Goal: Book appointment/travel/reservation

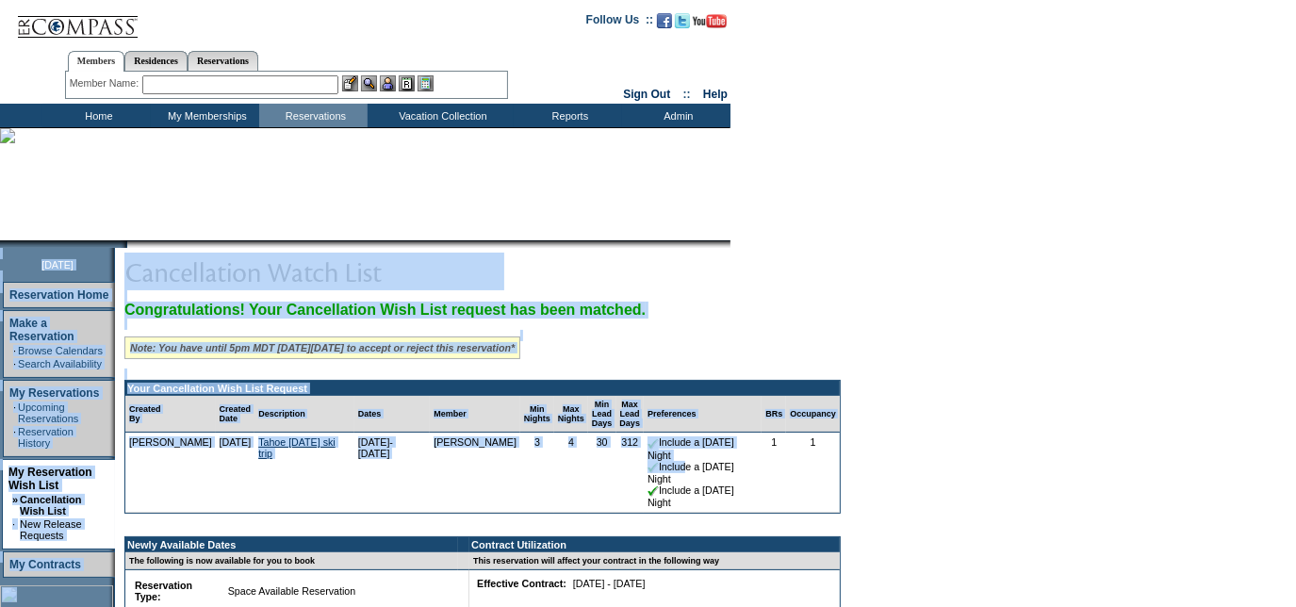
drag, startPoint x: 0, startPoint y: 0, endPoint x: 869, endPoint y: 473, distance: 989.3
click at [869, 473] on form "Follow Us ::" at bounding box center [648, 510] width 1296 height 1020
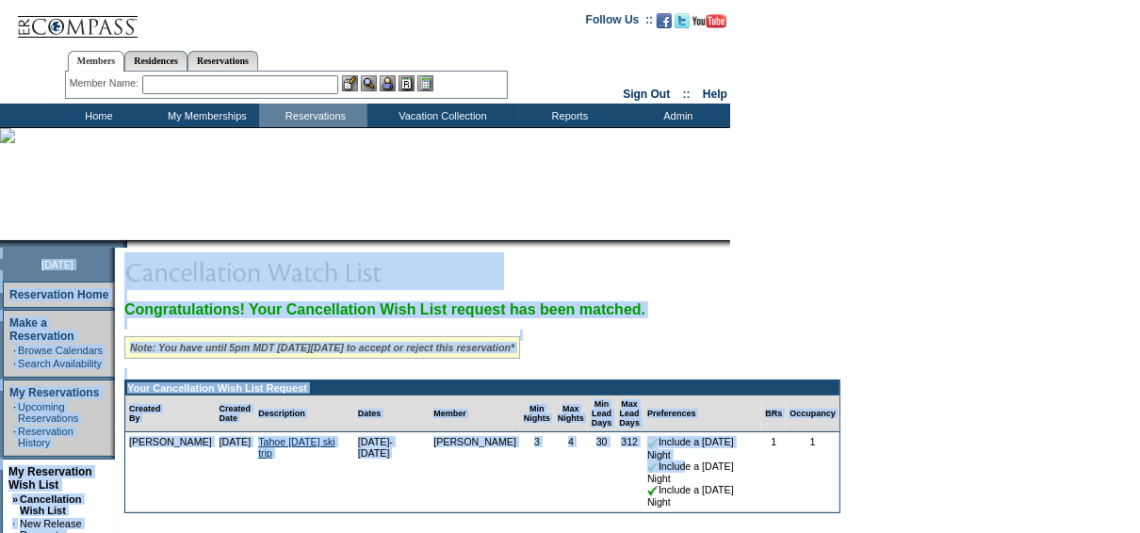
click at [971, 431] on form "Follow Us ::" at bounding box center [570, 510] width 1140 height 1020
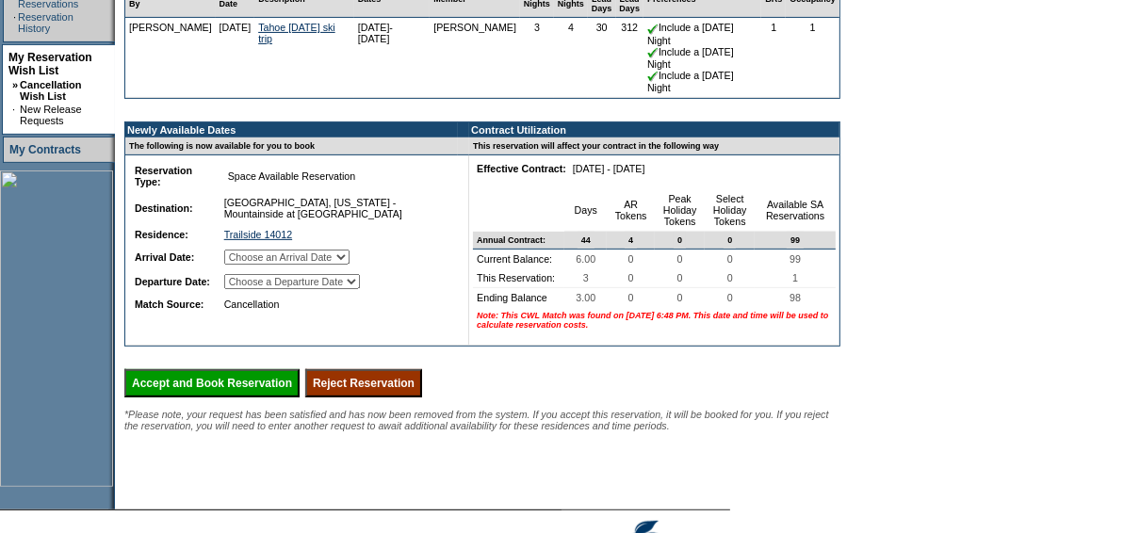
scroll to position [417, 0]
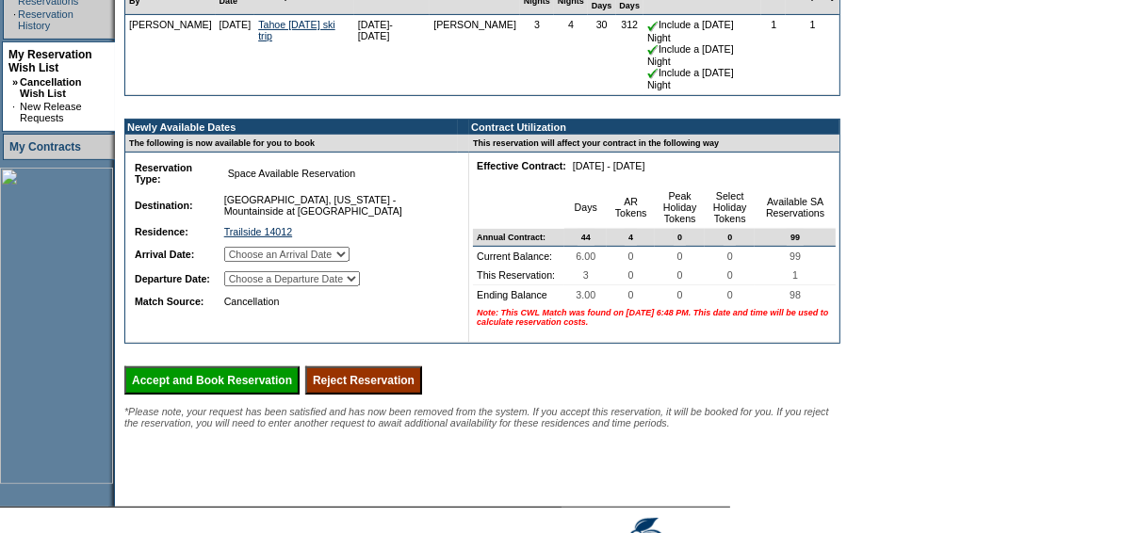
click at [350, 262] on select "Choose an Arrival Date [DATE] [DATE] [DATE]" at bounding box center [286, 254] width 125 height 15
select select "[DATE]"
click at [247, 262] on select "Choose an Arrival Date [DATE] [DATE] [DATE]" at bounding box center [286, 254] width 125 height 15
click at [360, 286] on select "Choose a Departure Date [DATE] [DATE] [DATE]" at bounding box center [292, 278] width 136 height 15
select select "[DATE]"
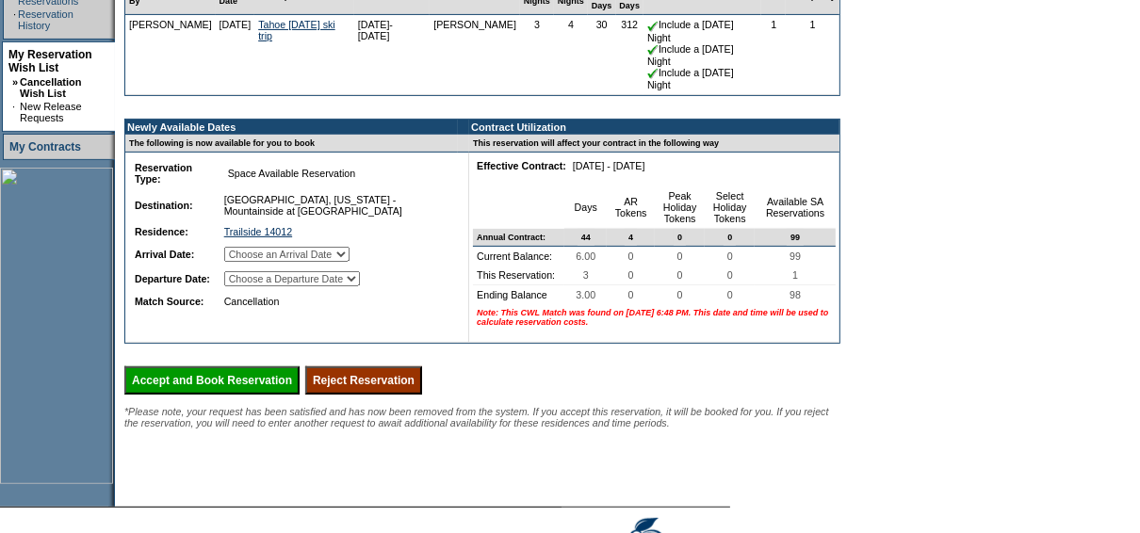
click at [248, 286] on select "Choose a Departure Date [DATE] [DATE] [DATE]" at bounding box center [292, 278] width 136 height 15
click at [245, 395] on input "Accept and Book Reservation" at bounding box center [211, 381] width 175 height 28
click at [289, 395] on input "Accept and Book Reservation" at bounding box center [211, 381] width 175 height 28
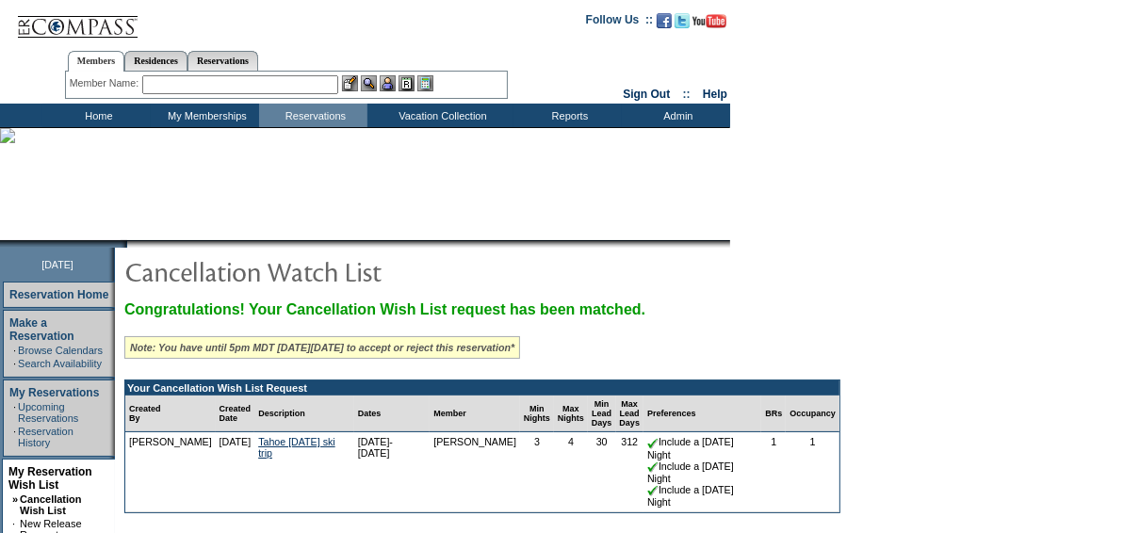
click at [106, 116] on td "Home" at bounding box center [96, 116] width 108 height 24
